Goal: Find specific page/section: Find specific page/section

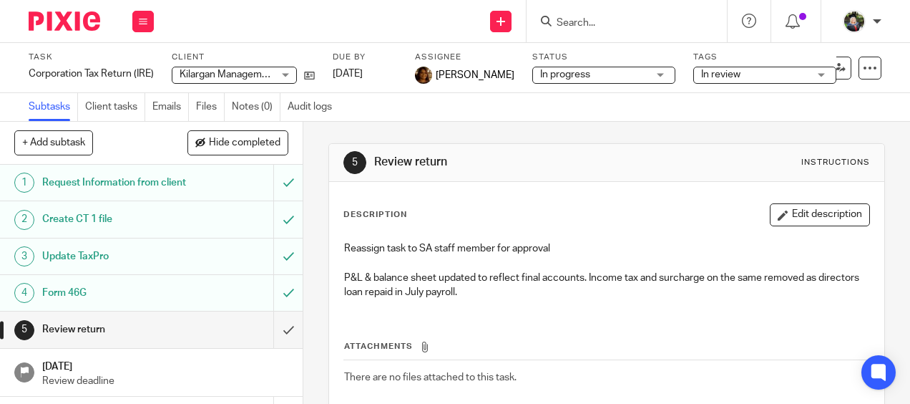
click at [604, 18] on input "Search" at bounding box center [619, 23] width 129 height 13
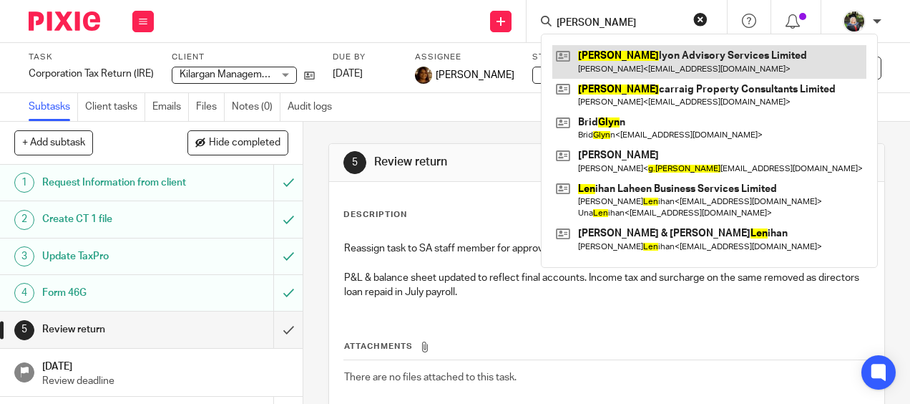
type input "glen"
click at [623, 58] on link at bounding box center [709, 61] width 314 height 33
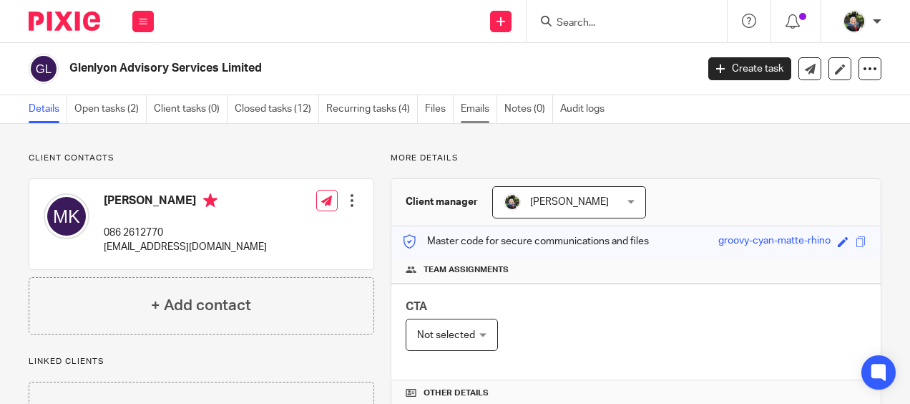
drag, startPoint x: 474, startPoint y: 107, endPoint x: 484, endPoint y: 122, distance: 17.5
click at [473, 107] on link "Emails" at bounding box center [479, 109] width 36 height 28
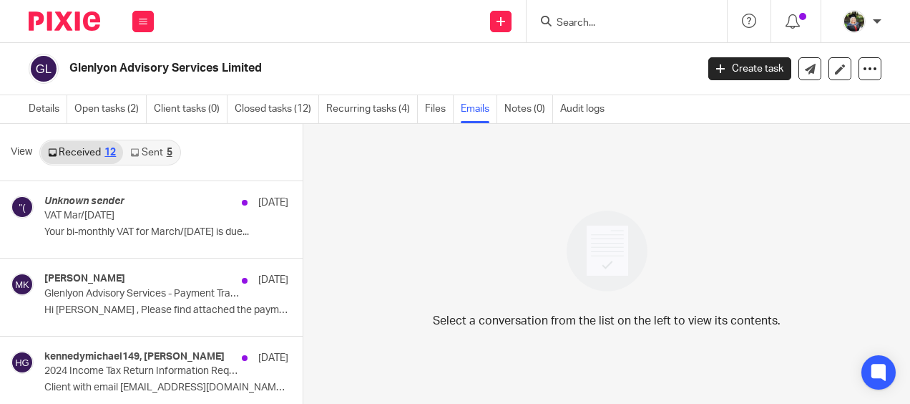
click at [158, 145] on link "Sent 5" at bounding box center [151, 152] width 56 height 23
